Goal: Task Accomplishment & Management: Use online tool/utility

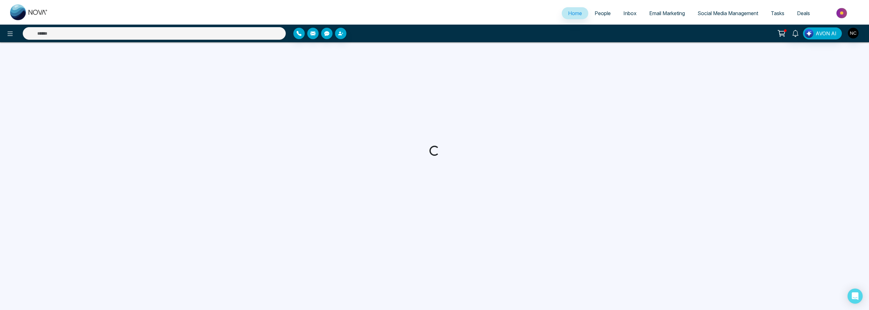
select select "*"
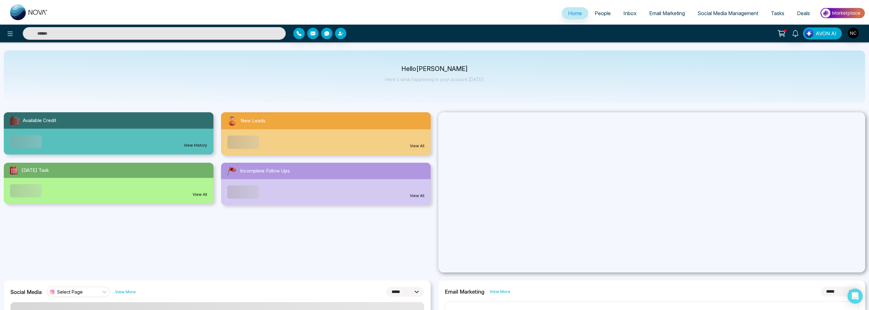
click at [823, 36] on span "AVON AI" at bounding box center [825, 34] width 21 height 8
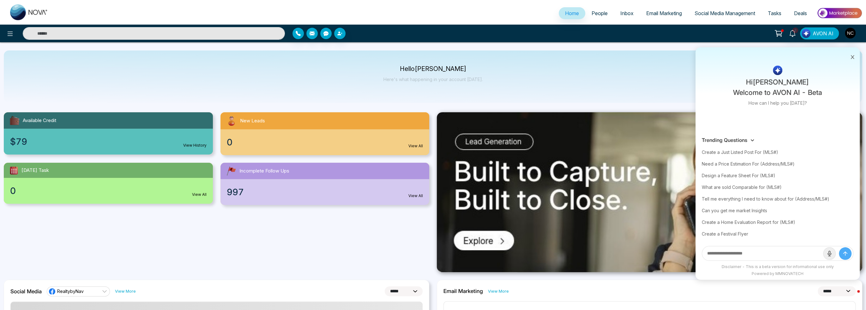
click at [746, 252] on input "text" at bounding box center [762, 254] width 121 height 14
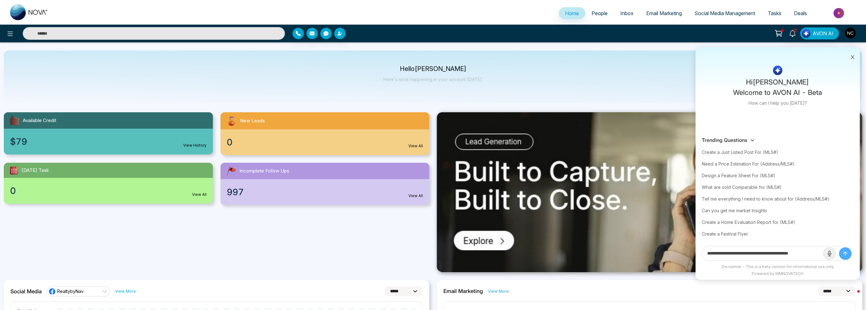
type input "**********"
click at [838, 247] on button "submit" at bounding box center [844, 253] width 13 height 13
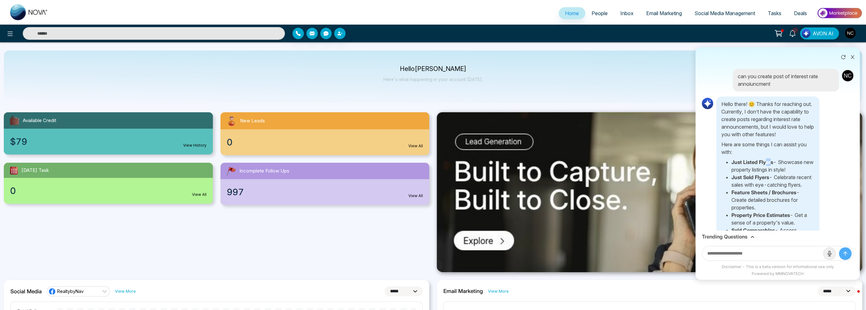
drag, startPoint x: 765, startPoint y: 172, endPoint x: 807, endPoint y: 164, distance: 42.4
click at [802, 164] on div "Hello there! 😊 Thanks for reaching out. Currently, I don’t have the capability …" at bounding box center [767, 227] width 103 height 260
drag, startPoint x: 807, startPoint y: 164, endPoint x: 779, endPoint y: 183, distance: 33.7
click at [779, 183] on div "Hello there! 😊 Thanks for reaching out. Currently, I don’t have the capability …" at bounding box center [767, 227] width 103 height 260
click at [774, 189] on li "Just Sold Flyers - Celebrate recent sales with eye-catching flyers." at bounding box center [772, 181] width 83 height 15
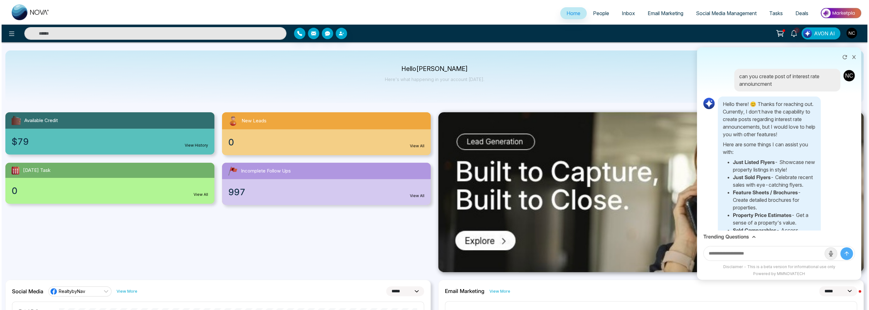
scroll to position [157, 0]
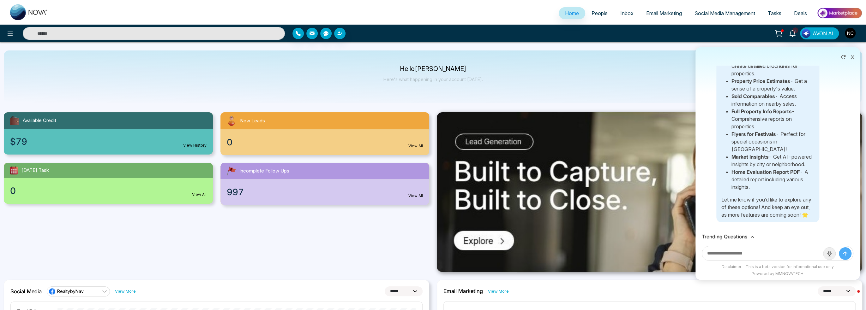
click at [684, 10] on link "Email Marketing" at bounding box center [664, 13] width 48 height 12
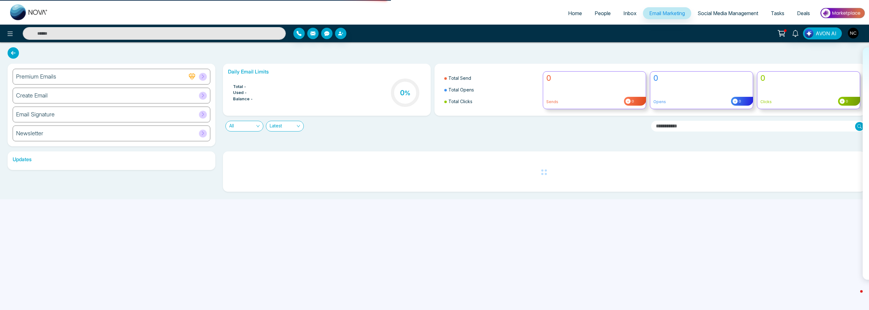
click at [674, 12] on span "Email Marketing" at bounding box center [667, 13] width 36 height 6
click at [712, 14] on span "Social Media Management" at bounding box center [727, 13] width 61 height 6
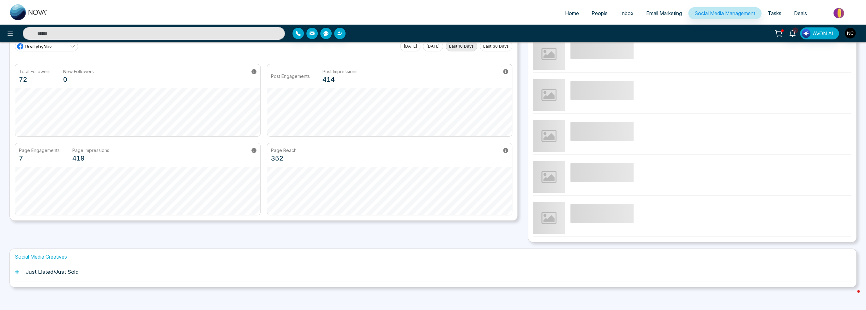
scroll to position [39, 0]
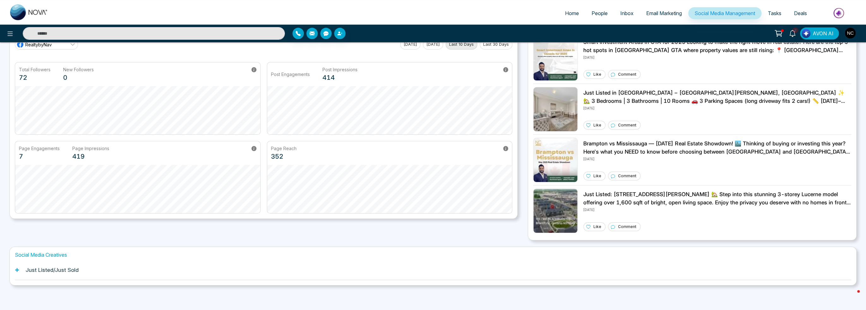
click at [120, 271] on div "Just Listed/Just Sold" at bounding box center [433, 270] width 836 height 19
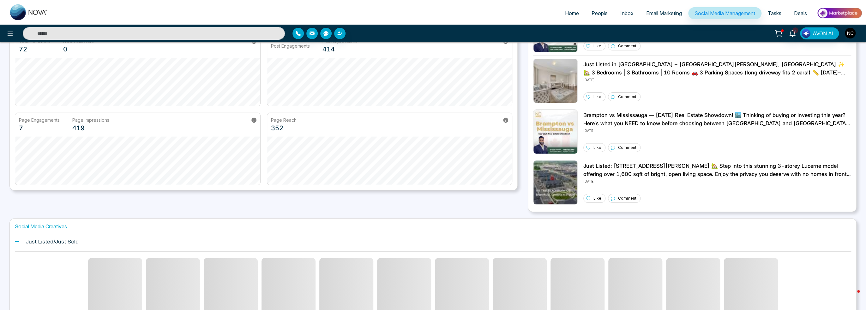
scroll to position [107, 0]
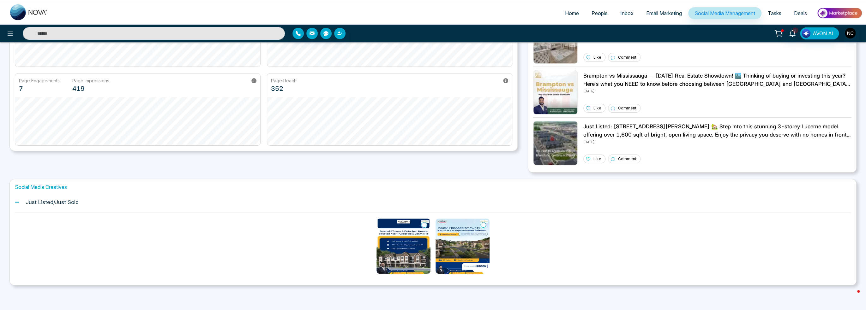
click at [388, 238] on img at bounding box center [403, 246] width 54 height 55
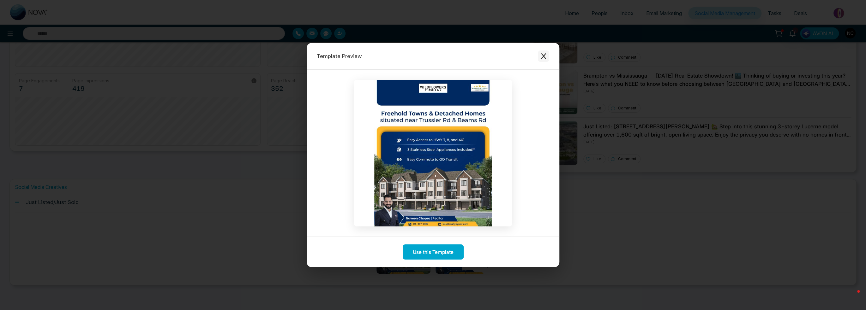
click at [542, 59] on icon "Close modal" at bounding box center [543, 56] width 6 height 6
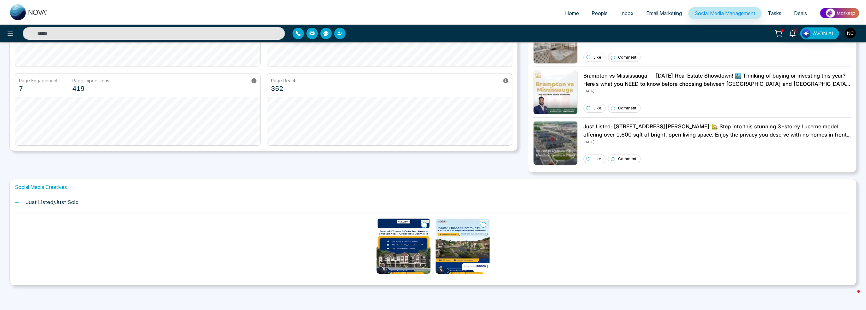
click at [479, 237] on img at bounding box center [462, 246] width 54 height 55
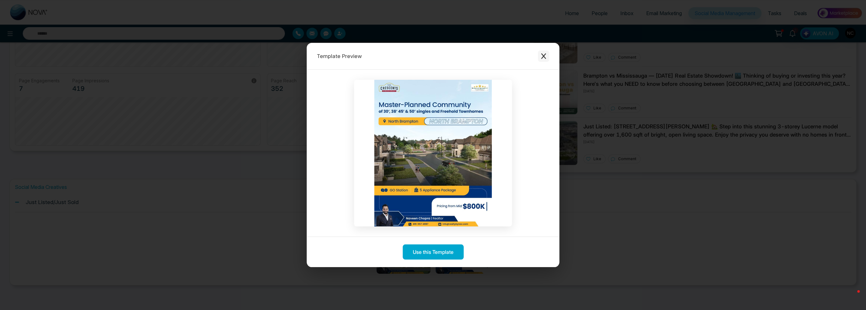
click at [542, 59] on icon "Close modal" at bounding box center [543, 56] width 6 height 6
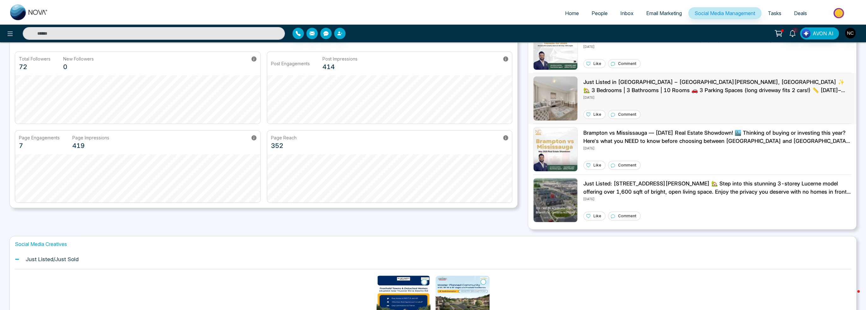
scroll to position [0, 0]
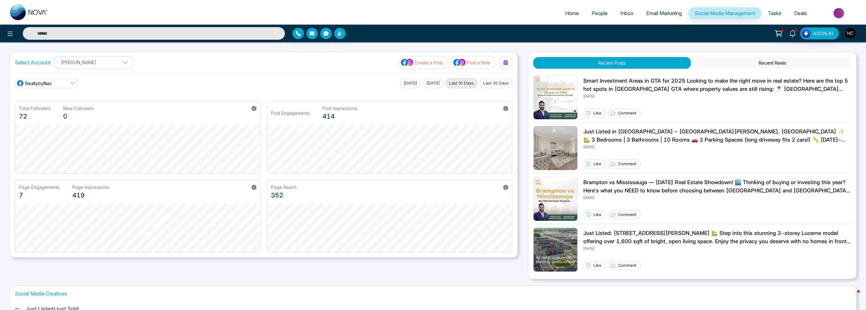
click at [659, 12] on span "Email Marketing" at bounding box center [664, 13] width 36 height 6
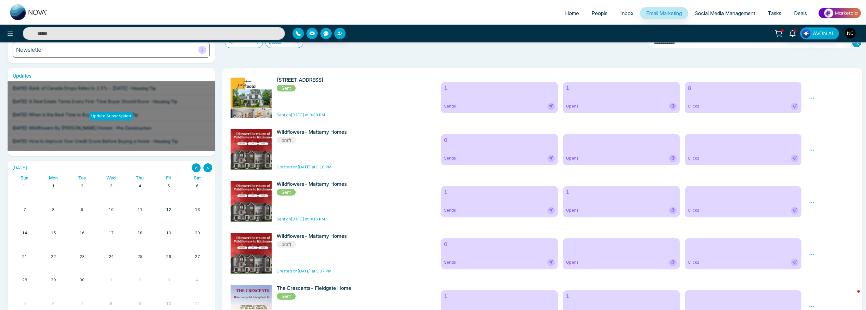
scroll to position [95, 0]
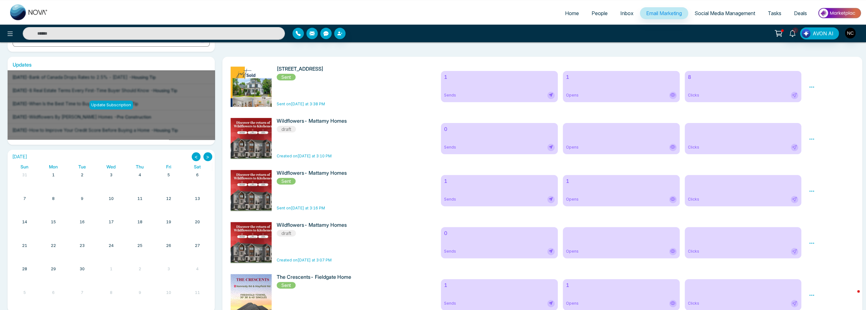
click at [755, 241] on div "Clicks" at bounding box center [742, 242] width 117 height 31
click at [806, 248] on div "Preview Edit Delete" at bounding box center [831, 242] width 53 height 41
click at [813, 243] on icon at bounding box center [811, 244] width 6 height 6
click at [815, 263] on link "Edit" at bounding box center [818, 261] width 8 height 5
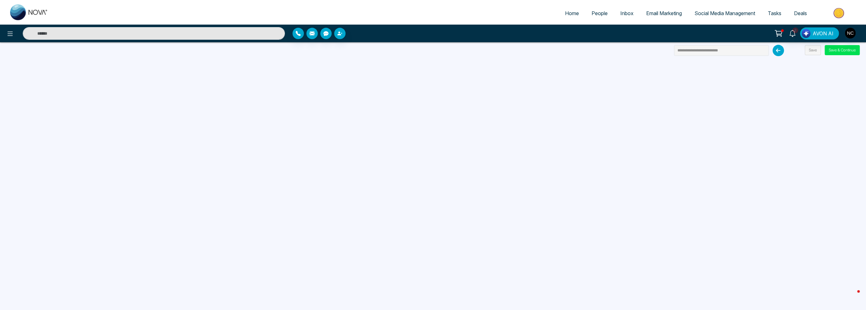
scroll to position [60, 0]
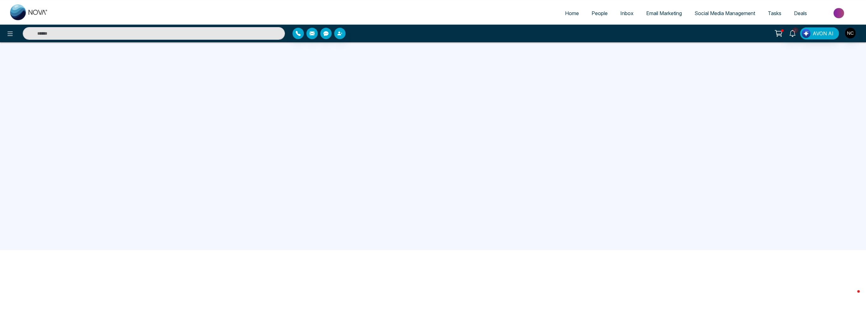
click at [18, 14] on img at bounding box center [29, 12] width 38 height 16
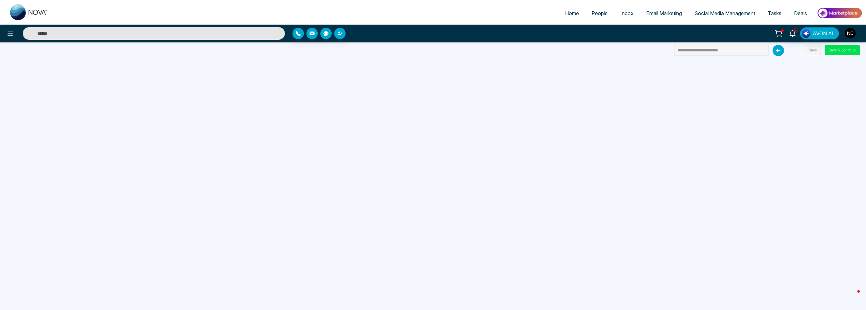
select select "*"
